Goal: Task Accomplishment & Management: Manage account settings

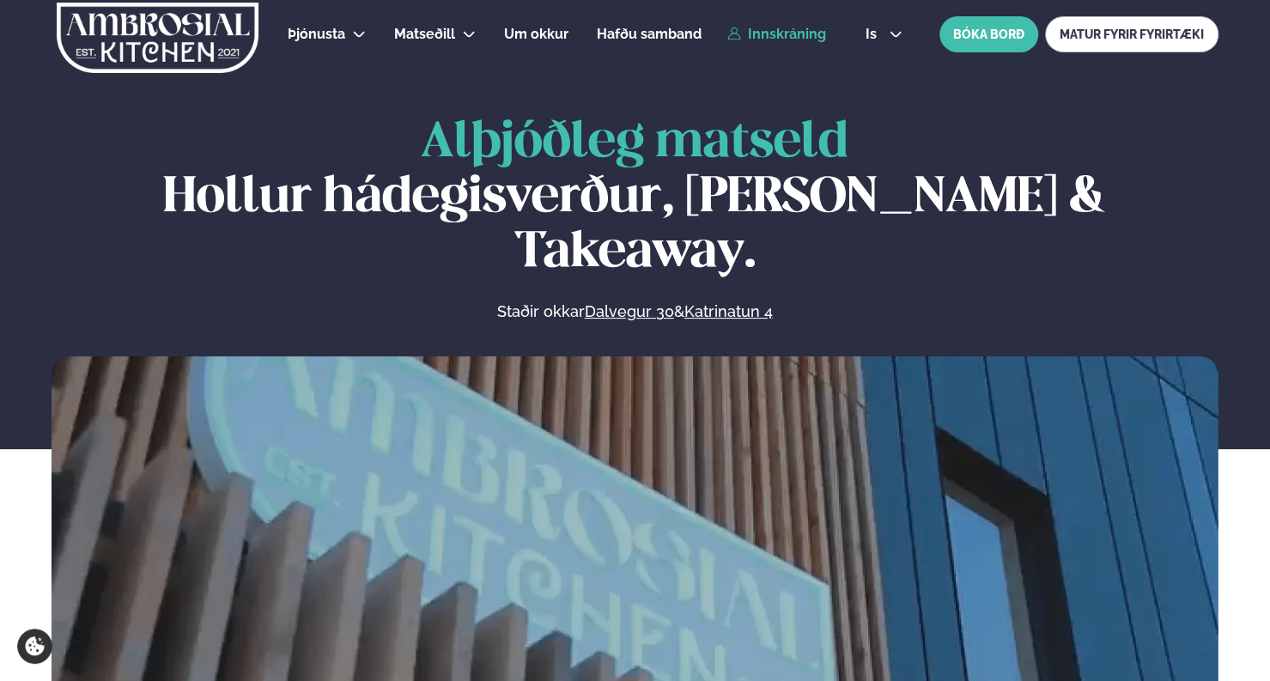
click at [802, 30] on link "Innskráning" at bounding box center [776, 34] width 99 height 15
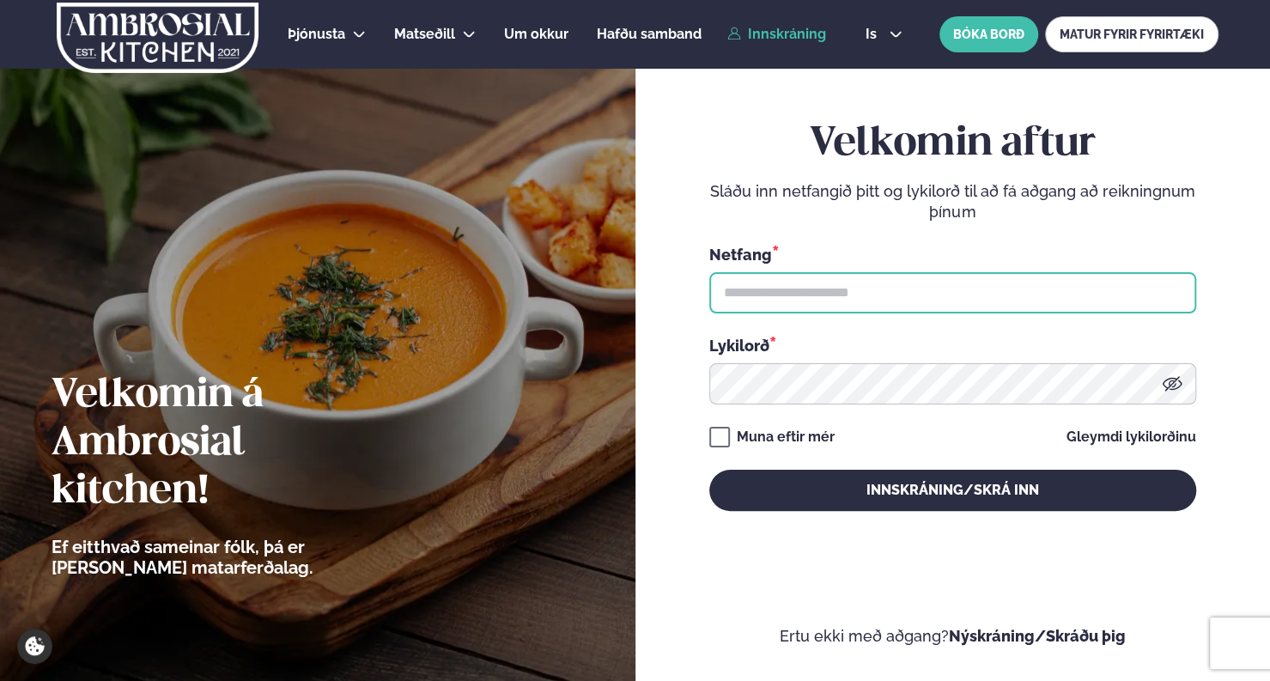
click at [727, 308] on input "text" at bounding box center [952, 292] width 487 height 41
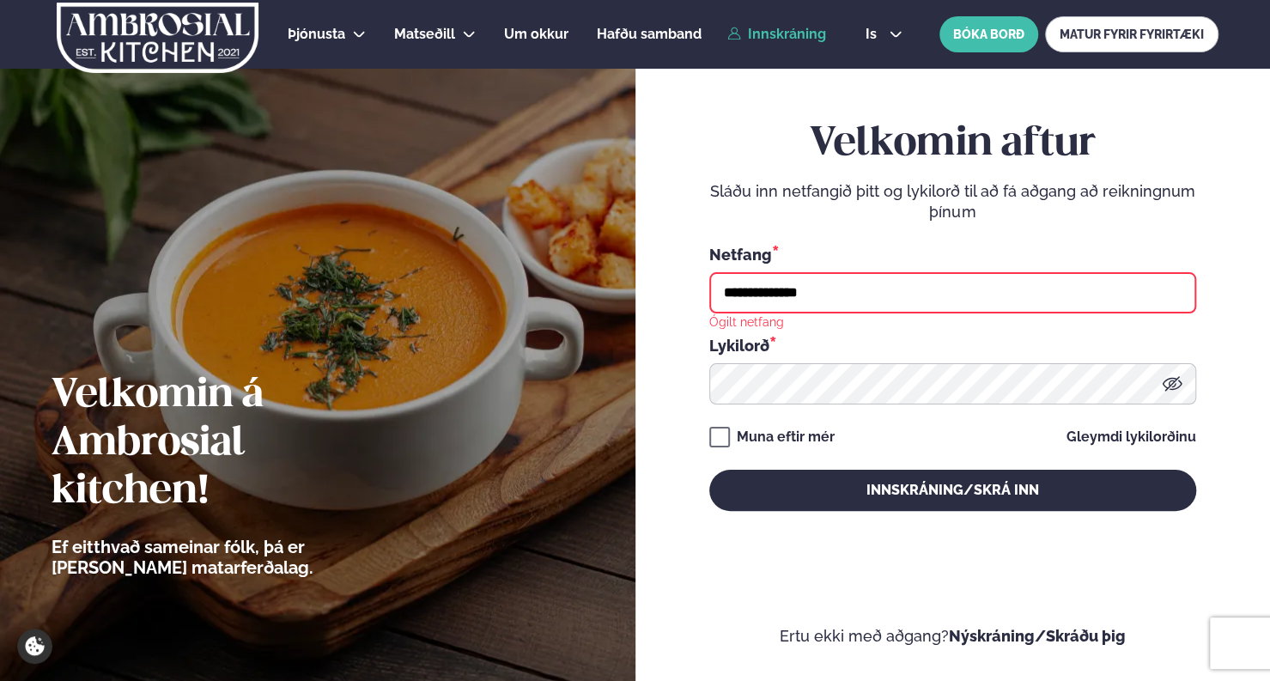
type input "**********"
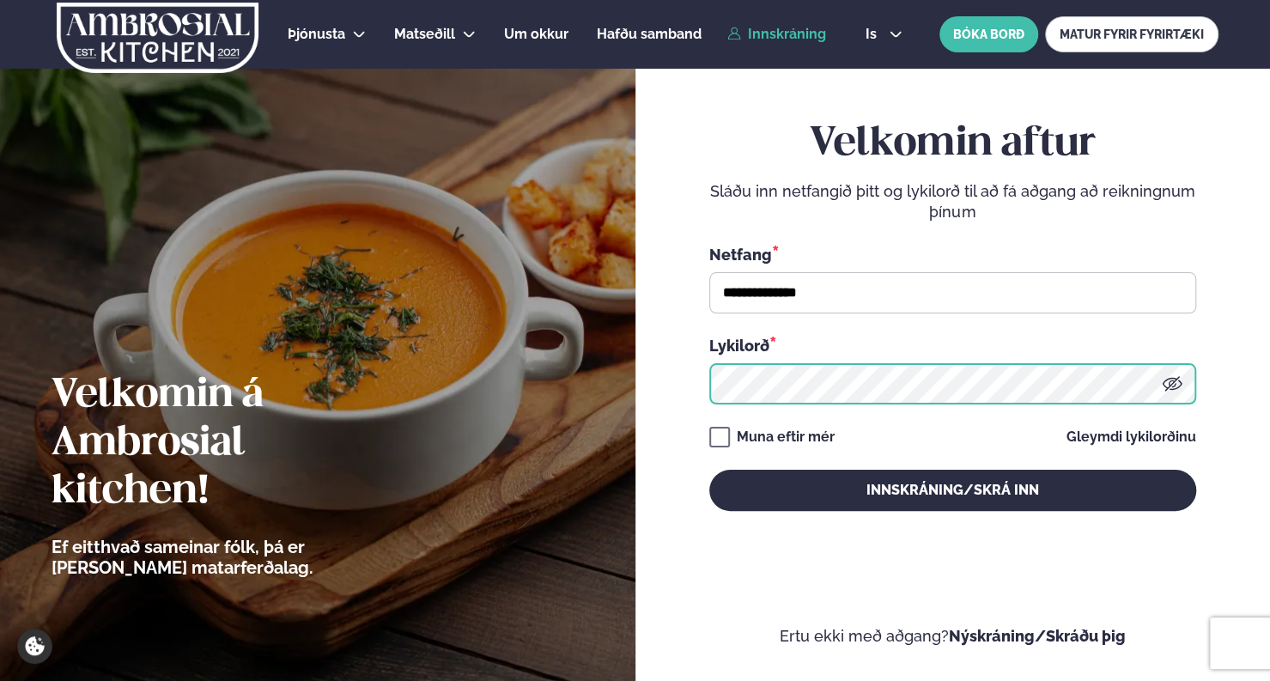
click at [709, 470] on button "Innskráning/Skrá inn" at bounding box center [952, 490] width 487 height 41
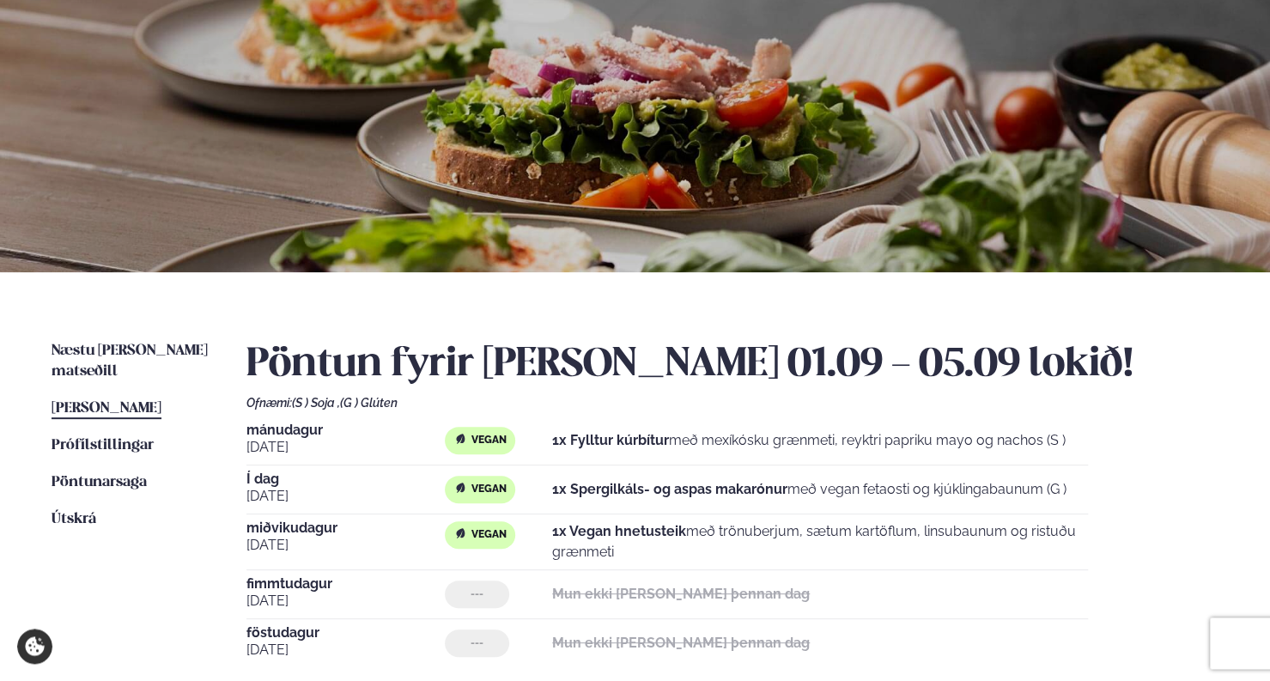
scroll to position [108, 0]
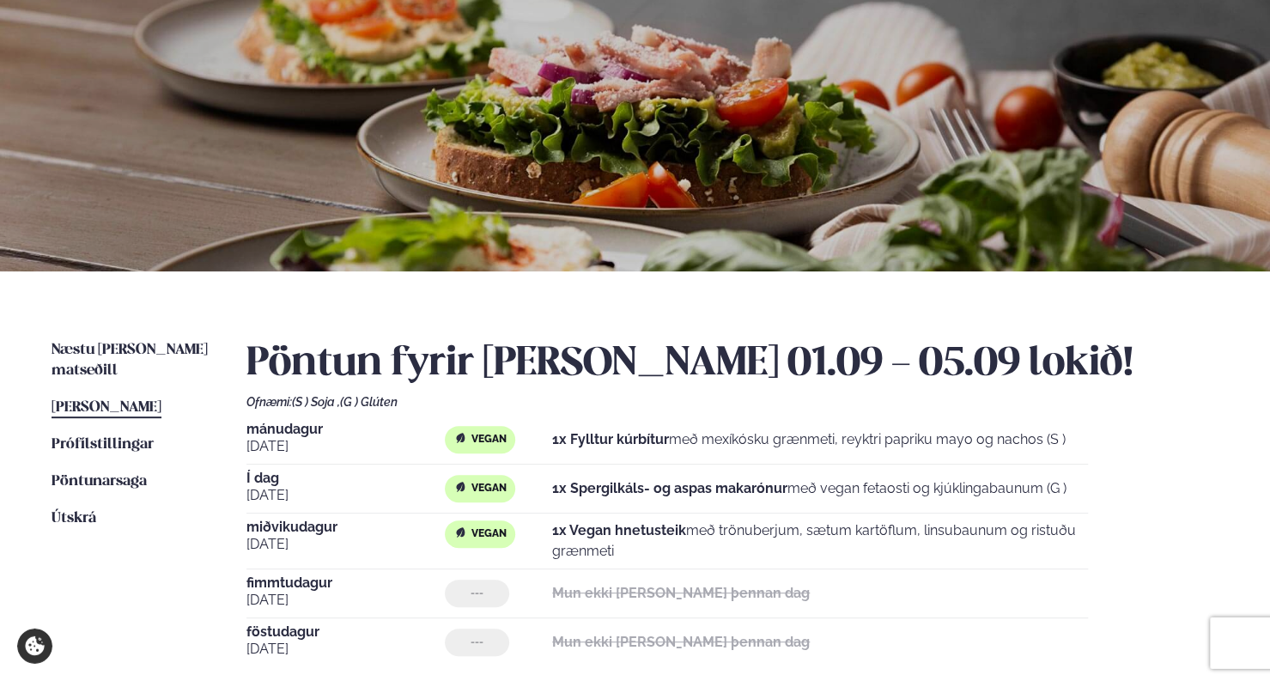
click at [132, 340] on div "Næstu [PERSON_NAME] matseðill Næsta vika [PERSON_NAME] matseðill [PERSON_NAME] …" at bounding box center [635, 542] width 1270 height 543
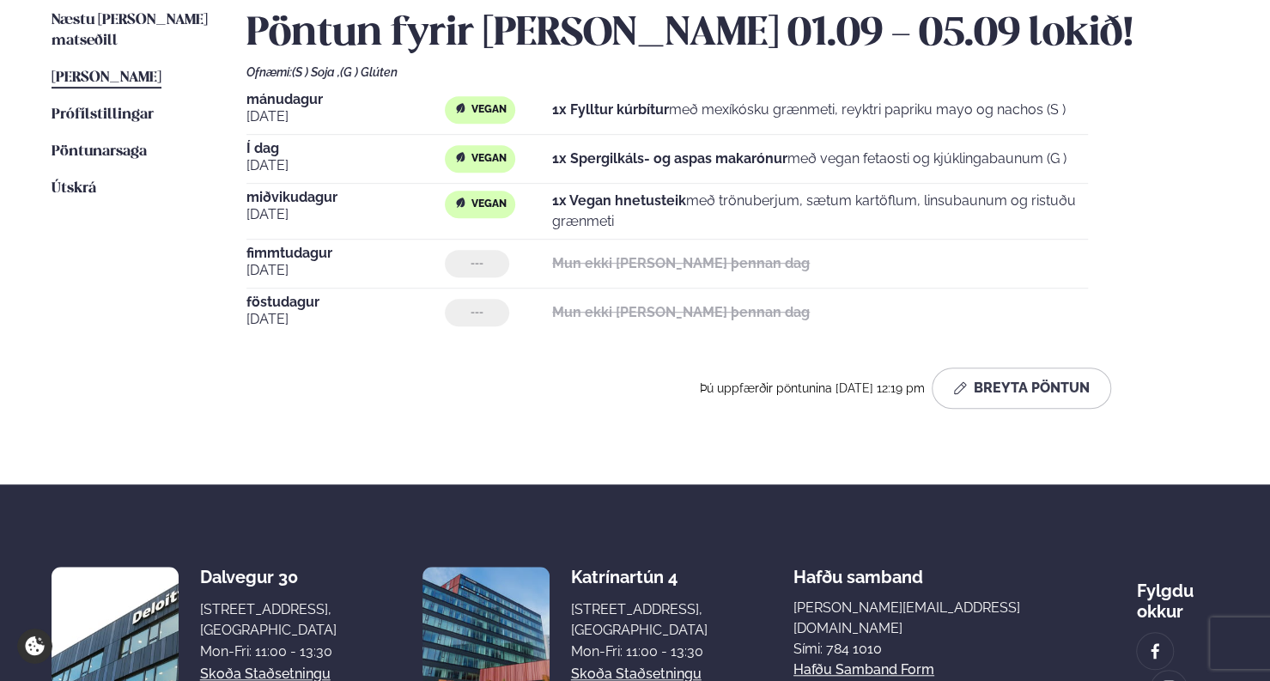
scroll to position [441, 0]
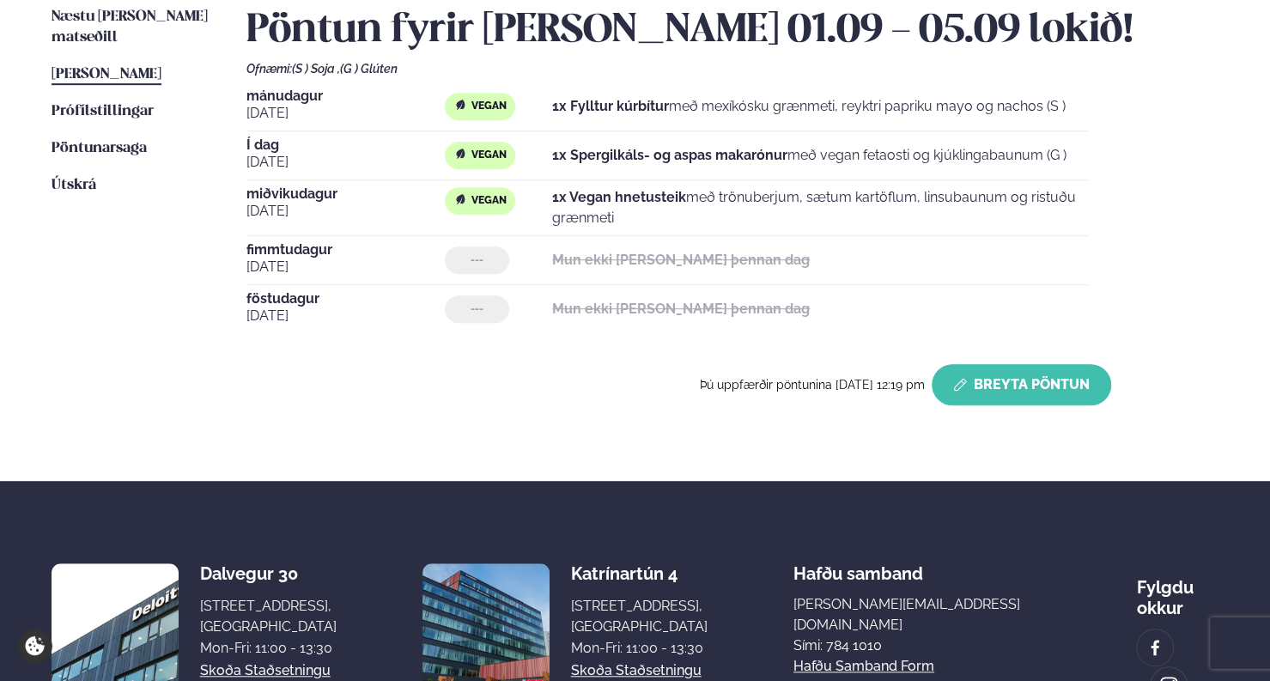
click at [989, 400] on button "Breyta Pöntun" at bounding box center [1021, 384] width 179 height 41
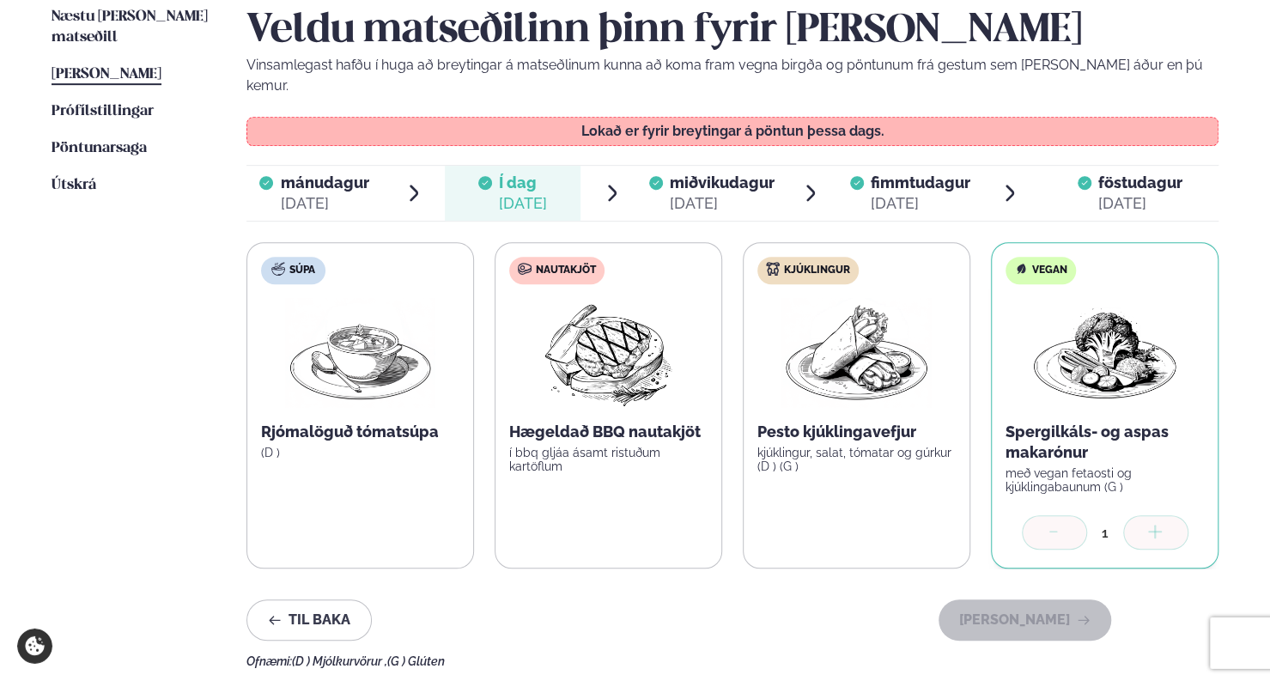
click at [688, 193] on div "[DATE]" at bounding box center [722, 203] width 105 height 21
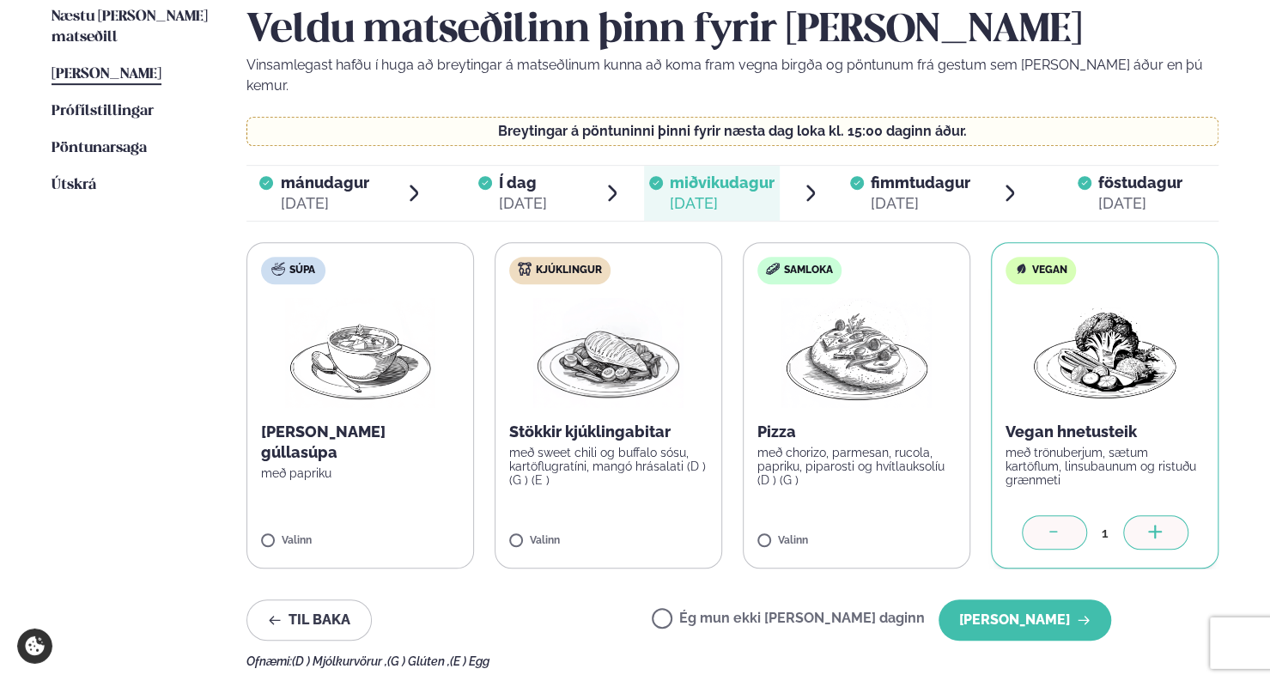
click at [719, 611] on label "Ég mun ekki [PERSON_NAME] daginn" at bounding box center [788, 620] width 273 height 18
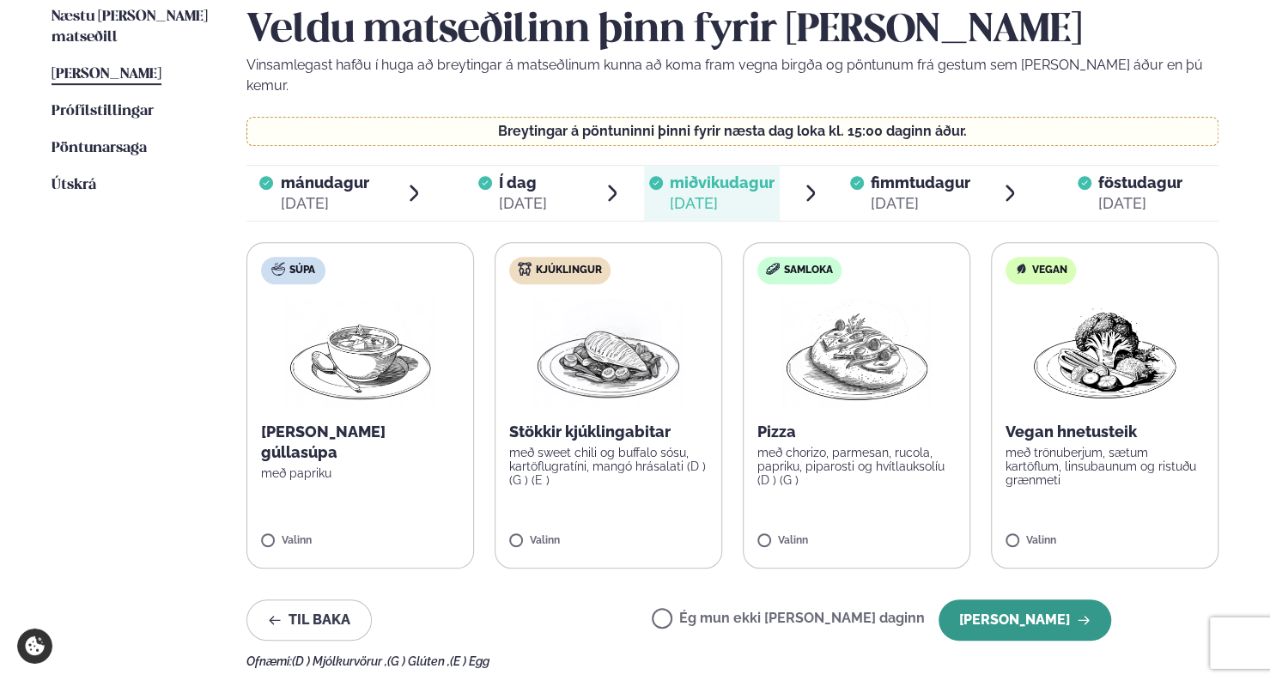
click at [1019, 615] on button "[PERSON_NAME]" at bounding box center [1024, 619] width 173 height 41
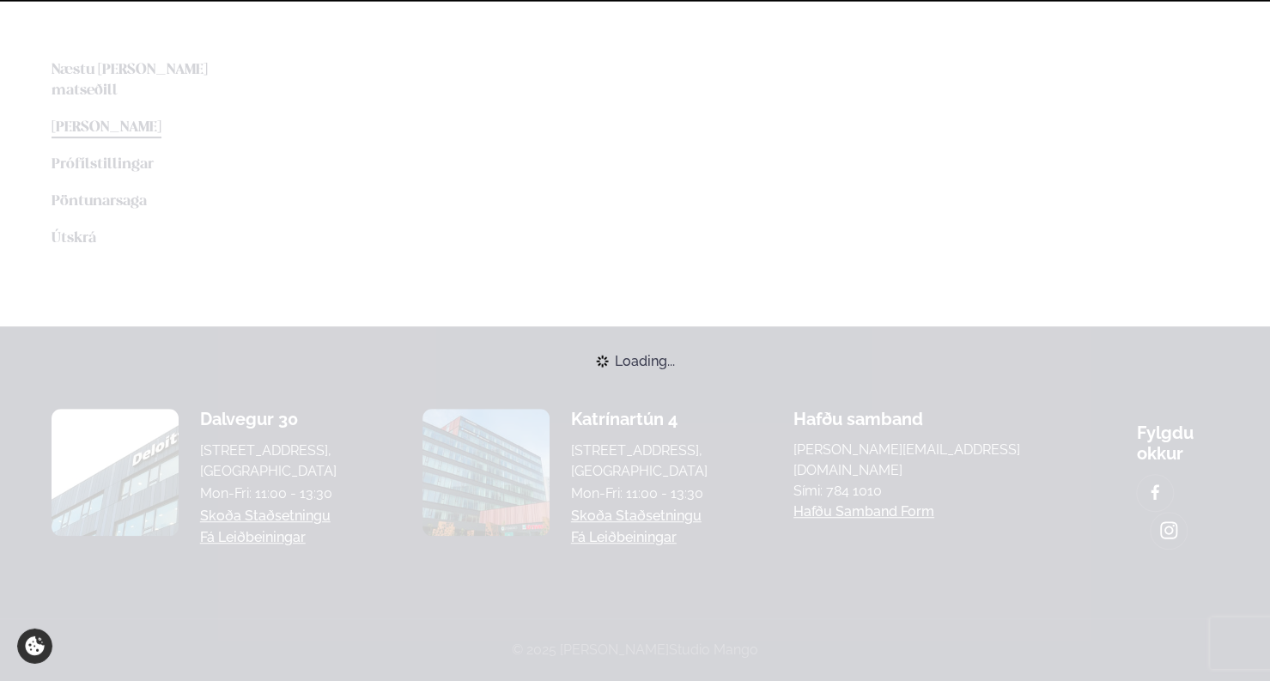
scroll to position [380, 0]
